Goal: Information Seeking & Learning: Learn about a topic

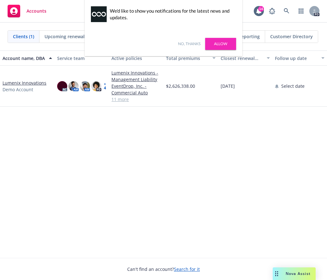
click at [21, 83] on link "Lumenix Innovations" at bounding box center [25, 83] width 44 height 7
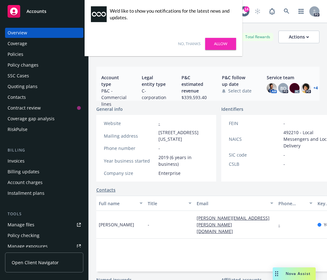
click at [16, 55] on div "Policies" at bounding box center [16, 54] width 16 height 10
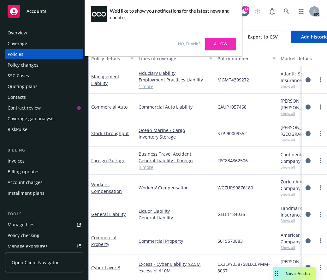
click at [19, 93] on div "Contacts" at bounding box center [17, 97] width 18 height 10
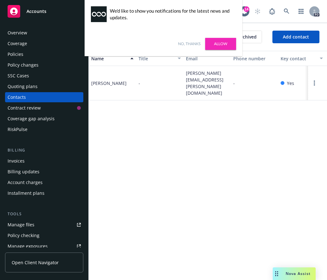
click at [184, 41] on link "No, thanks" at bounding box center [189, 44] width 22 height 6
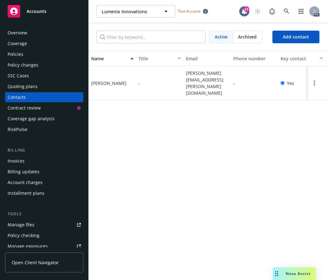
click at [32, 108] on div "Contract review" at bounding box center [24, 108] width 33 height 10
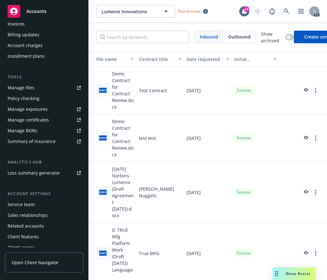
scroll to position [142, 0]
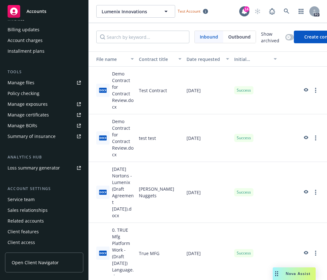
click at [35, 81] on link "Manage files" at bounding box center [44, 83] width 78 height 10
click at [37, 264] on span "Open Client Navigator" at bounding box center [35, 262] width 47 height 7
click at [38, 263] on span "Open Client Navigator" at bounding box center [35, 262] width 47 height 7
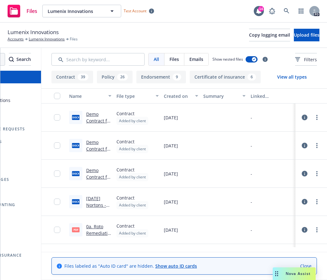
scroll to position [0, 84]
click at [302, 118] on icon at bounding box center [305, 118] width 6 height 6
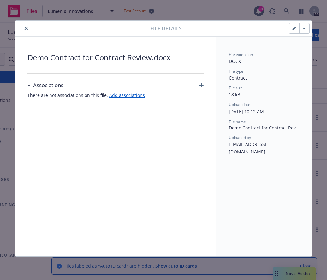
click at [27, 27] on icon "close" at bounding box center [26, 29] width 4 height 4
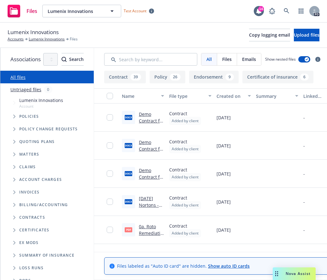
click at [29, 11] on span "Files" at bounding box center [32, 11] width 11 height 5
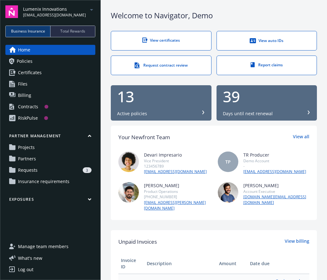
click at [54, 167] on div "3" at bounding box center [65, 170] width 51 height 6
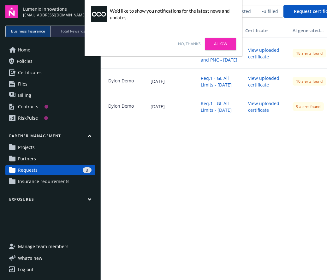
click at [38, 159] on link "Partners" at bounding box center [50, 159] width 90 height 10
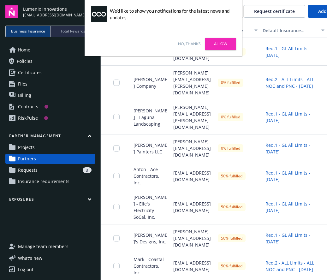
click at [32, 182] on span "Insurance requirements" at bounding box center [43, 181] width 51 height 10
